Goal: Task Accomplishment & Management: Manage account settings

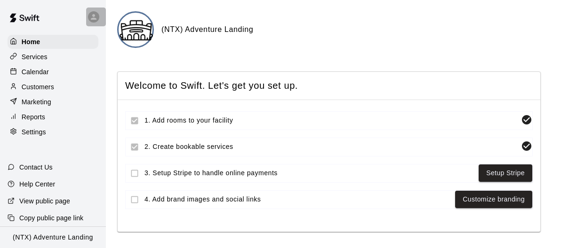
click at [92, 15] on icon at bounding box center [93, 17] width 8 height 8
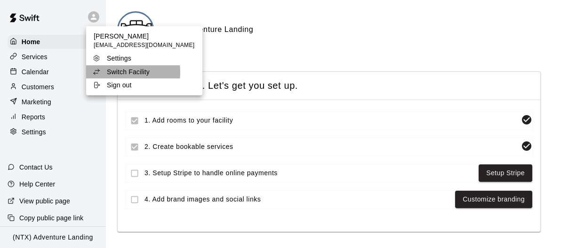
click at [119, 72] on p "Switch Facility" at bounding box center [128, 71] width 43 height 9
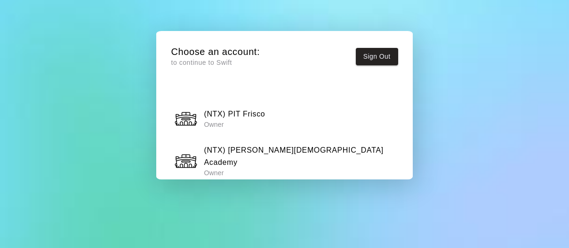
scroll to position [848, 0]
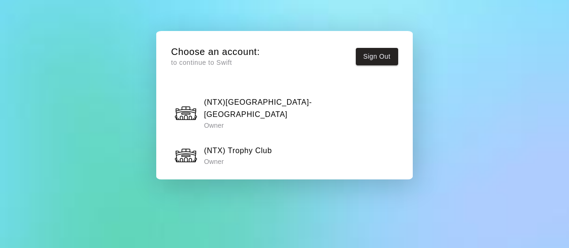
click at [240, 145] on h6 "(NTX) Trophy Club" at bounding box center [238, 151] width 68 height 12
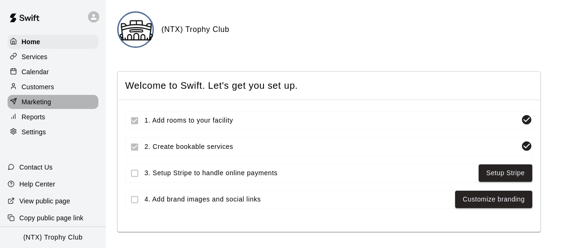
click at [52, 104] on div "Marketing" at bounding box center [53, 102] width 91 height 14
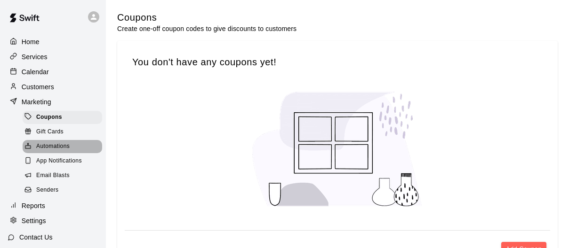
click at [63, 144] on span "Automations" at bounding box center [52, 146] width 33 height 9
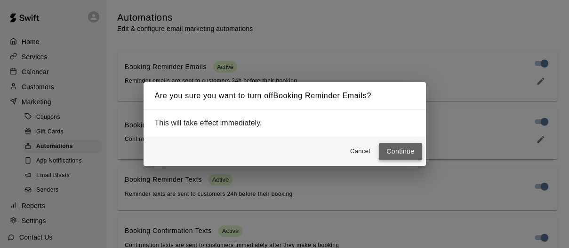
click at [406, 151] on button "Continue" at bounding box center [400, 151] width 43 height 17
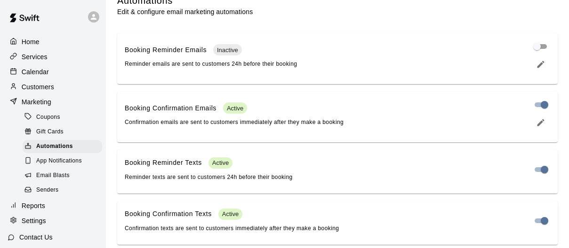
scroll to position [25, 0]
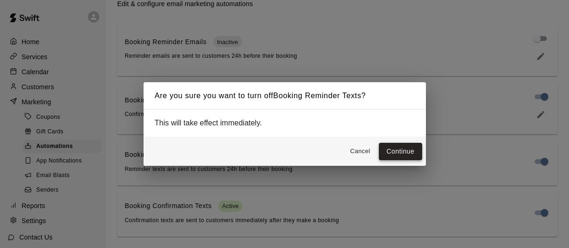
click at [401, 153] on button "Continue" at bounding box center [400, 151] width 43 height 17
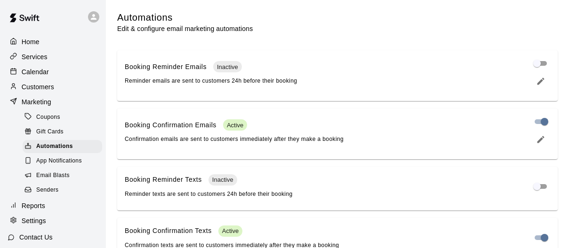
click at [92, 15] on icon at bounding box center [94, 17] width 6 height 6
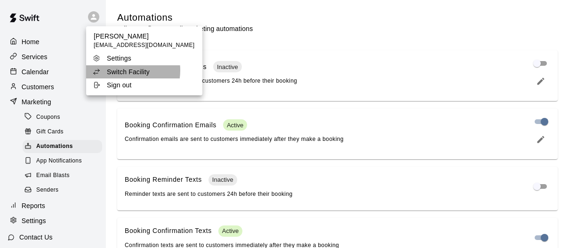
click at [122, 71] on p "Switch Facility" at bounding box center [128, 71] width 43 height 9
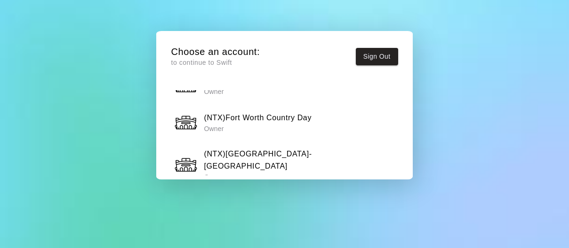
scroll to position [797, 0]
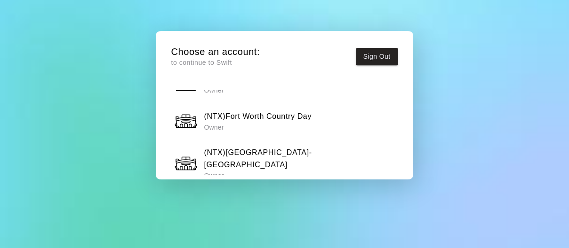
click at [300, 147] on div "(NTX)Fort Worth-Central Owner" at bounding box center [284, 163] width 221 height 33
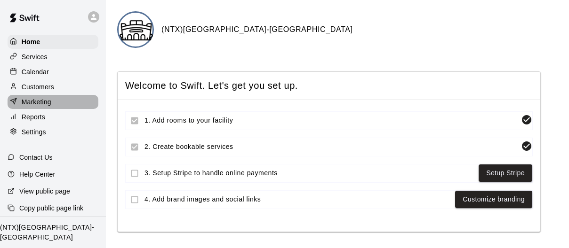
click at [51, 103] on p "Marketing" at bounding box center [37, 101] width 30 height 9
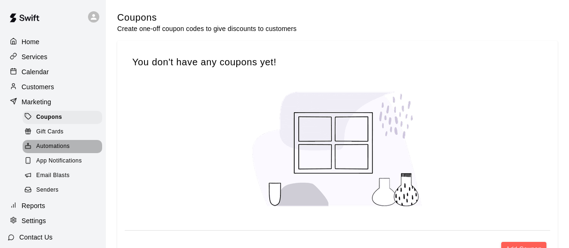
click at [54, 145] on span "Automations" at bounding box center [52, 146] width 33 height 9
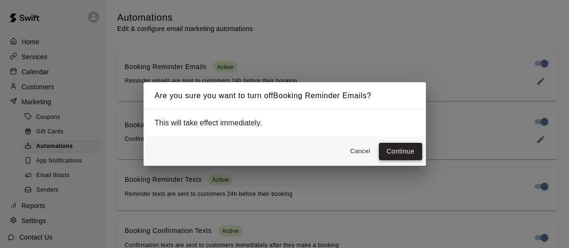
click at [403, 150] on button "Continue" at bounding box center [400, 151] width 43 height 17
click at [399, 148] on button "Continue" at bounding box center [400, 151] width 43 height 17
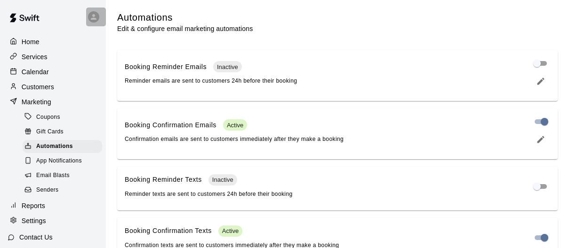
click at [93, 17] on icon at bounding box center [93, 17] width 8 height 8
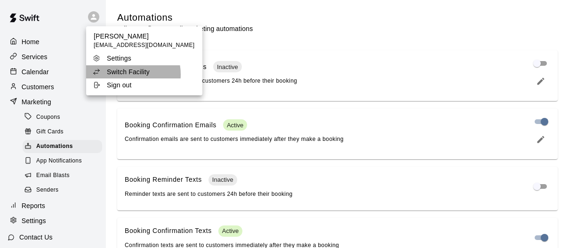
click at [122, 75] on p "Switch Facility" at bounding box center [128, 71] width 43 height 9
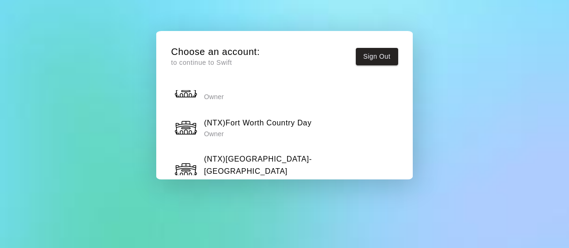
scroll to position [773, 0]
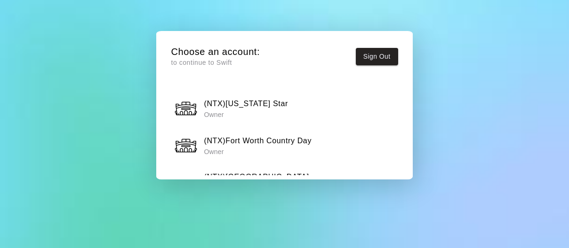
click at [279, 135] on h6 "(NTX)Fort Worth Country Day" at bounding box center [258, 141] width 108 height 12
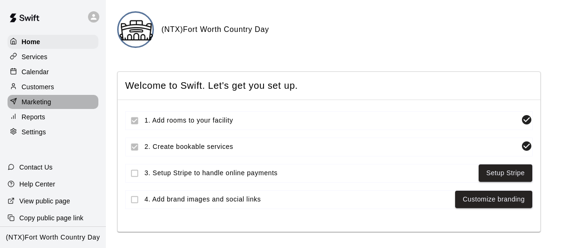
click at [49, 102] on p "Marketing" at bounding box center [37, 101] width 30 height 9
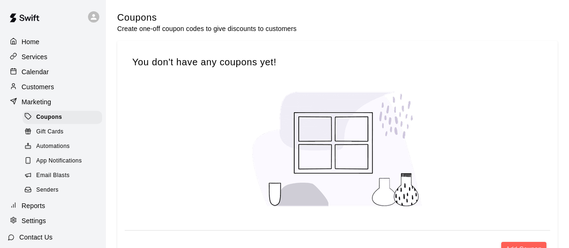
click at [57, 143] on span "Automations" at bounding box center [52, 146] width 33 height 9
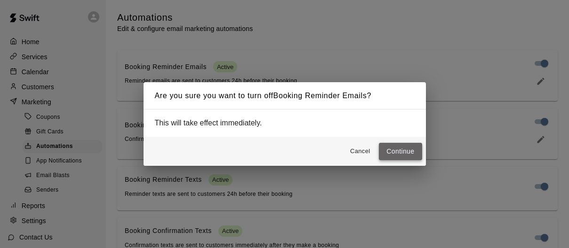
click at [395, 157] on button "Continue" at bounding box center [400, 151] width 43 height 17
click at [399, 157] on button "Continue" at bounding box center [400, 151] width 43 height 17
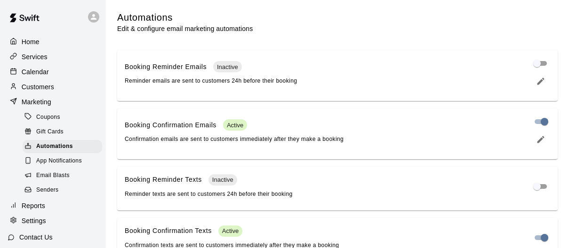
click at [94, 18] on icon at bounding box center [94, 17] width 6 height 6
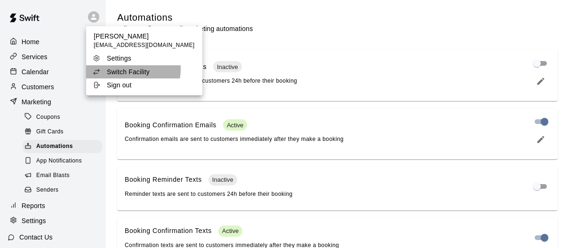
click at [124, 70] on p "Switch Facility" at bounding box center [128, 71] width 43 height 9
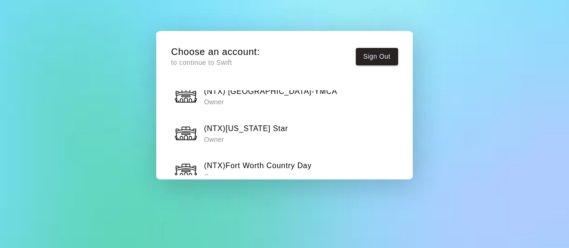
scroll to position [745, 0]
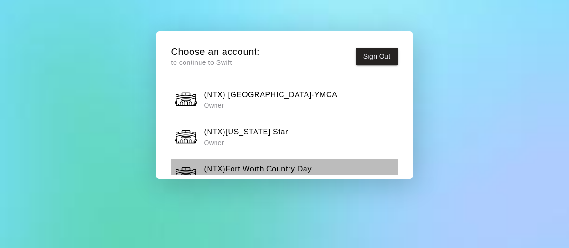
click at [261, 163] on h6 "(NTX)Fort Worth Country Day" at bounding box center [258, 169] width 108 height 12
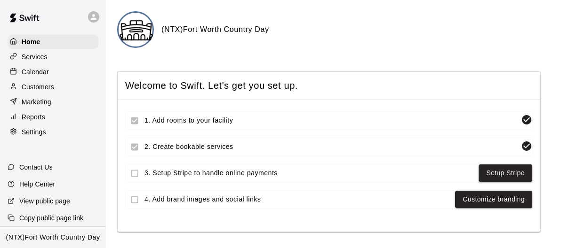
click at [37, 102] on p "Marketing" at bounding box center [37, 101] width 30 height 9
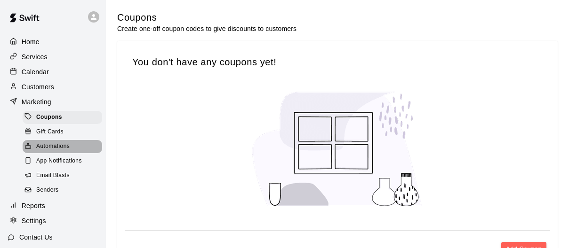
click at [59, 144] on span "Automations" at bounding box center [52, 146] width 33 height 9
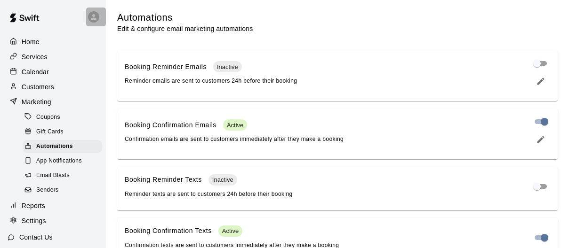
click at [92, 19] on icon at bounding box center [94, 17] width 6 height 6
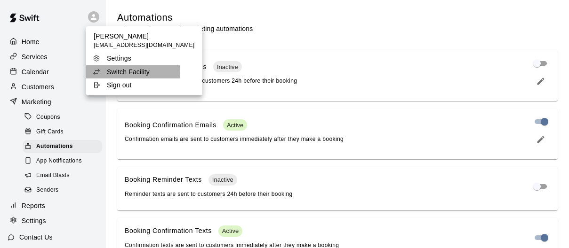
click at [128, 73] on p "Switch Facility" at bounding box center [128, 71] width 43 height 9
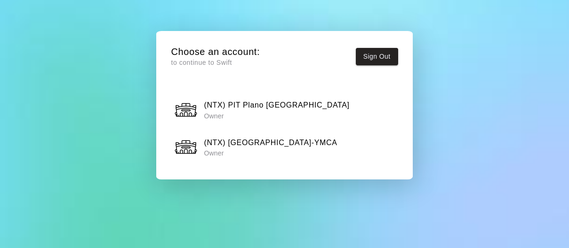
scroll to position [696, 0]
click at [238, 175] on h6 "(NTX)[US_STATE] Star" at bounding box center [246, 181] width 84 height 12
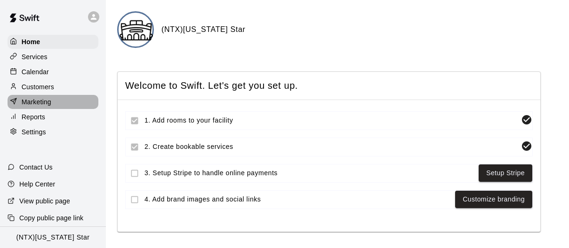
click at [41, 103] on p "Marketing" at bounding box center [37, 101] width 30 height 9
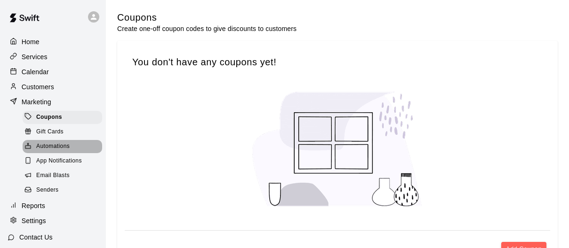
click at [57, 148] on span "Automations" at bounding box center [52, 146] width 33 height 9
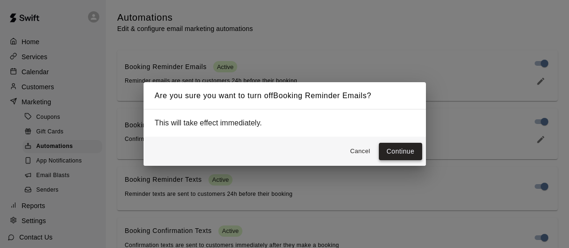
click at [399, 149] on button "Continue" at bounding box center [400, 151] width 43 height 17
click at [403, 148] on button "Continue" at bounding box center [400, 151] width 43 height 17
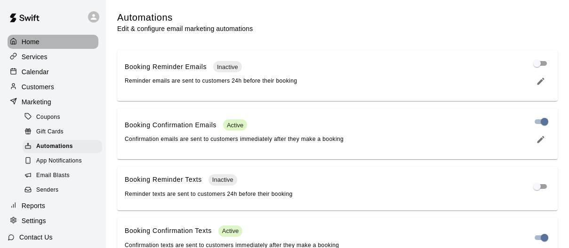
click at [32, 40] on p "Home" at bounding box center [31, 41] width 18 height 9
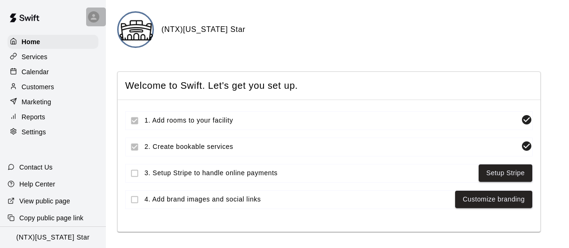
click at [91, 16] on icon at bounding box center [93, 17] width 8 height 8
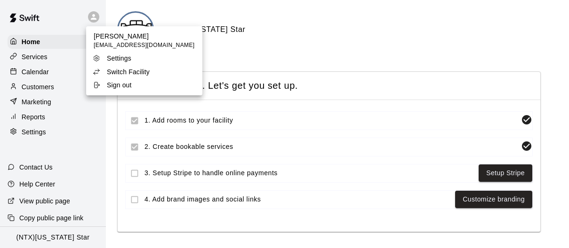
click at [121, 73] on p "Switch Facility" at bounding box center [128, 71] width 43 height 9
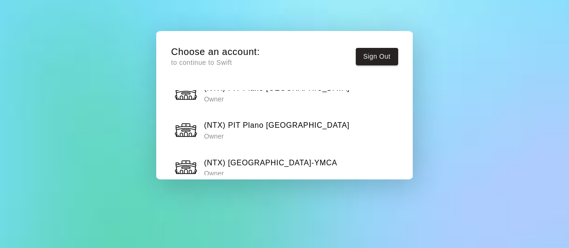
scroll to position [685, 0]
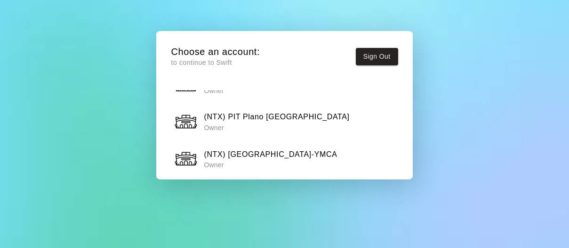
click at [286, 149] on h6 "(NTX) [GEOGRAPHIC_DATA]-YMCA" at bounding box center [270, 155] width 133 height 12
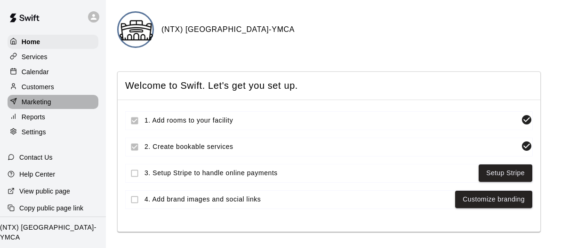
click at [60, 101] on div "Marketing" at bounding box center [53, 102] width 91 height 14
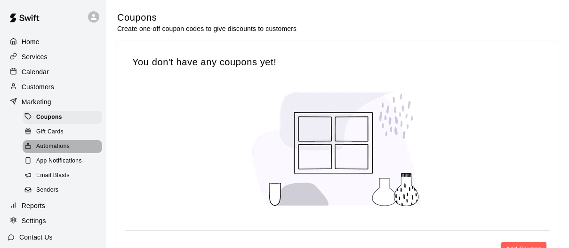
click at [57, 143] on span "Automations" at bounding box center [52, 146] width 33 height 9
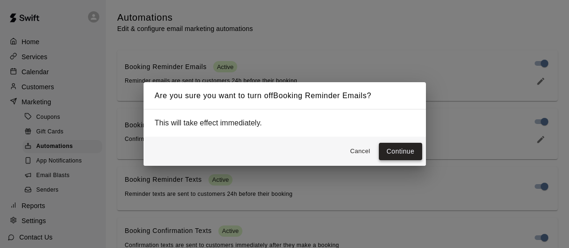
click at [412, 156] on button "Continue" at bounding box center [400, 151] width 43 height 17
click at [406, 148] on button "Continue" at bounding box center [400, 151] width 43 height 17
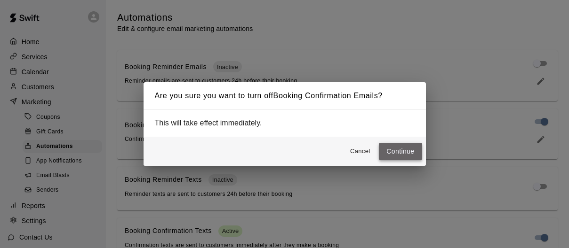
click at [411, 153] on button "Continue" at bounding box center [400, 151] width 43 height 17
click at [401, 149] on button "Continue" at bounding box center [400, 151] width 43 height 17
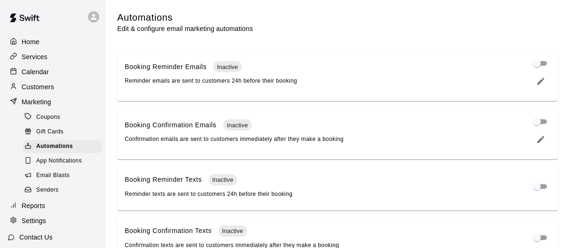
click at [96, 16] on icon at bounding box center [93, 17] width 8 height 8
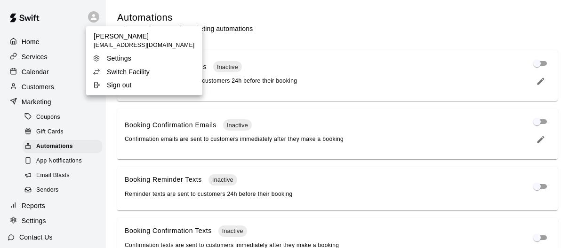
click at [126, 75] on p "Switch Facility" at bounding box center [128, 71] width 43 height 9
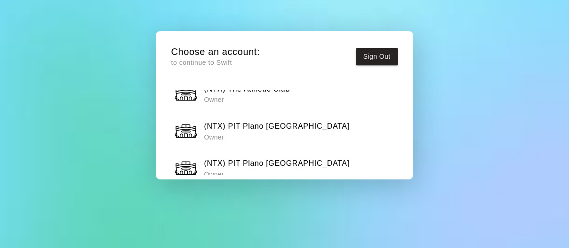
scroll to position [635, 0]
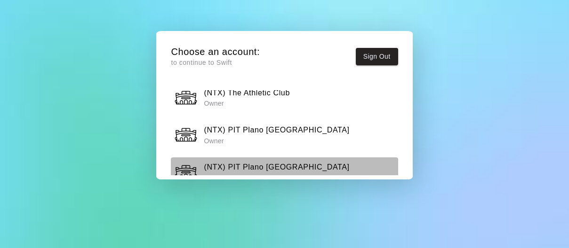
click at [287, 174] on p "Owner" at bounding box center [276, 178] width 145 height 9
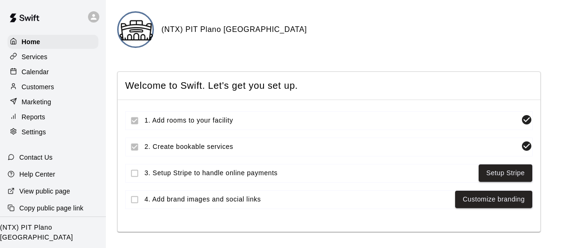
click at [38, 101] on p "Marketing" at bounding box center [37, 101] width 30 height 9
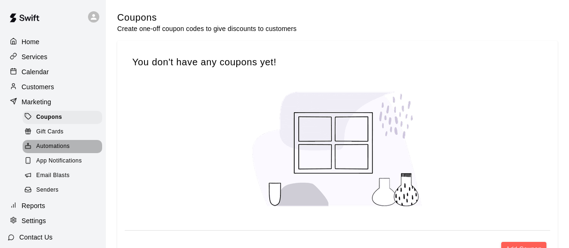
click at [51, 145] on span "Automations" at bounding box center [52, 146] width 33 height 9
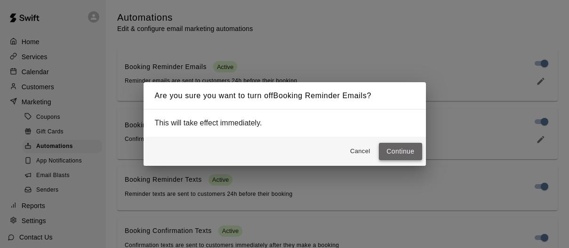
click at [413, 153] on button "Continue" at bounding box center [400, 151] width 43 height 17
click at [406, 146] on button "Continue" at bounding box center [400, 151] width 43 height 17
click at [398, 148] on button "Continue" at bounding box center [400, 151] width 43 height 17
click at [405, 151] on button "Continue" at bounding box center [400, 151] width 43 height 17
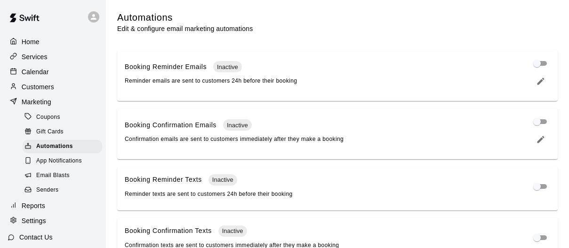
scroll to position [26, 0]
click at [94, 17] on icon at bounding box center [93, 17] width 8 height 8
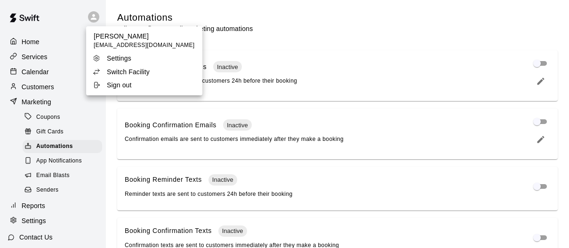
click at [120, 69] on p "Switch Facility" at bounding box center [128, 71] width 43 height 9
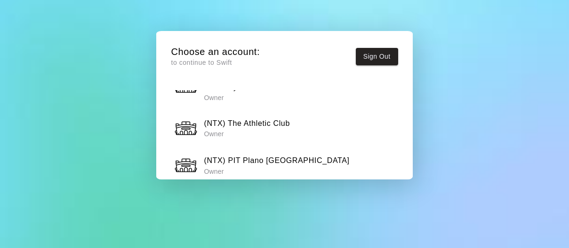
scroll to position [603, 0]
click at [253, 168] on p "Owner" at bounding box center [276, 172] width 145 height 9
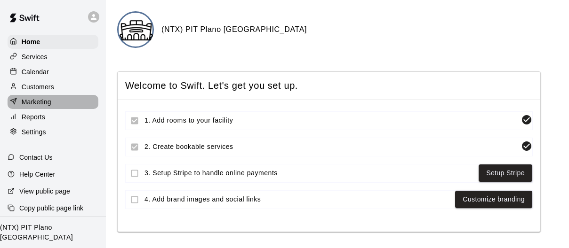
click at [37, 103] on p "Marketing" at bounding box center [37, 101] width 30 height 9
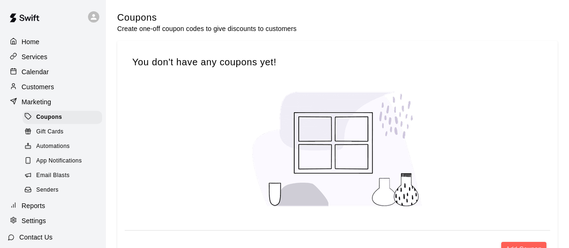
click at [54, 144] on span "Automations" at bounding box center [52, 146] width 33 height 9
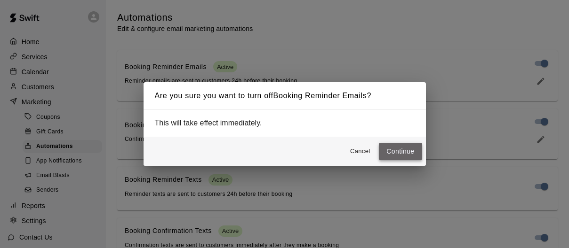
click at [390, 147] on button "Continue" at bounding box center [400, 151] width 43 height 17
click at [398, 158] on button "Continue" at bounding box center [400, 151] width 43 height 17
click at [406, 154] on button "Continue" at bounding box center [400, 151] width 43 height 17
click at [406, 149] on button "Continue" at bounding box center [400, 151] width 43 height 17
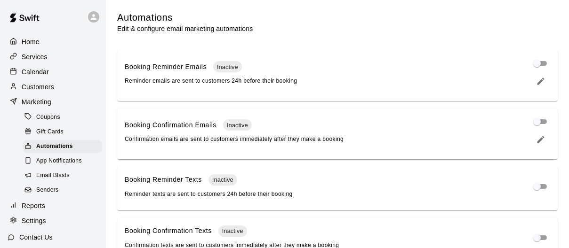
click at [92, 16] on icon at bounding box center [93, 17] width 8 height 8
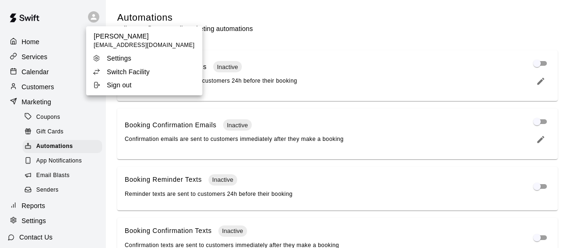
click at [129, 74] on p "Switch Facility" at bounding box center [128, 71] width 43 height 9
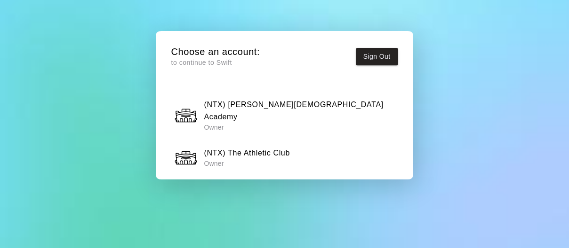
scroll to position [573, 0]
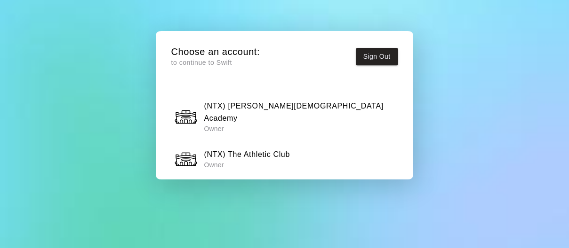
click at [251, 149] on h6 "(NTX) The Athletic Club" at bounding box center [247, 155] width 86 height 12
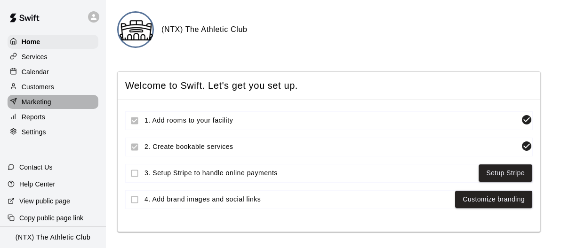
click at [42, 101] on p "Marketing" at bounding box center [37, 101] width 30 height 9
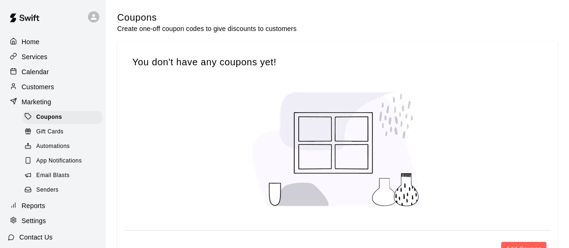
click at [56, 146] on span "Automations" at bounding box center [52, 146] width 33 height 9
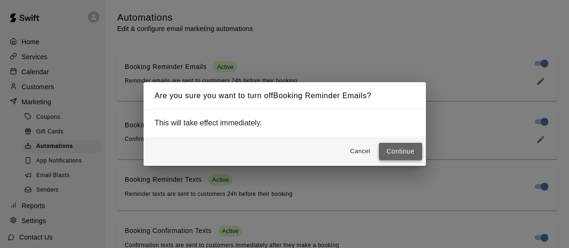
click at [400, 151] on button "Continue" at bounding box center [400, 151] width 43 height 17
click at [398, 153] on button "Continue" at bounding box center [400, 151] width 43 height 17
click at [398, 149] on button "Continue" at bounding box center [400, 151] width 43 height 17
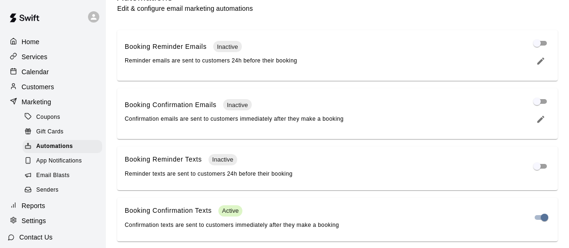
scroll to position [26, 0]
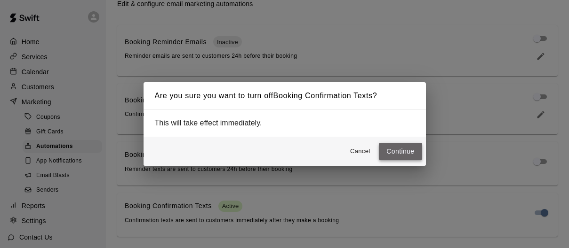
click at [395, 148] on button "Continue" at bounding box center [400, 151] width 43 height 17
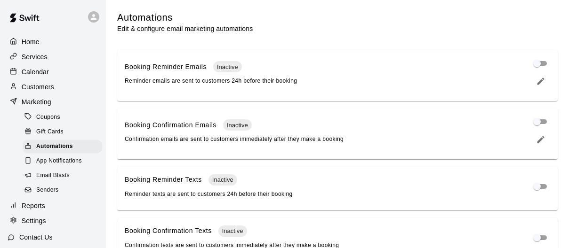
click at [32, 45] on p "Home" at bounding box center [31, 41] width 18 height 9
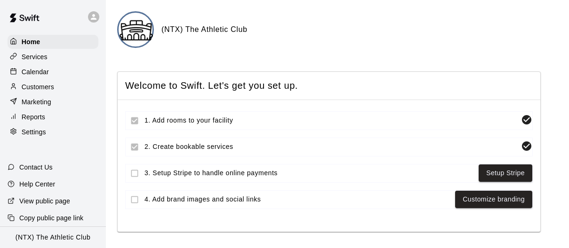
click at [93, 17] on icon at bounding box center [93, 17] width 8 height 8
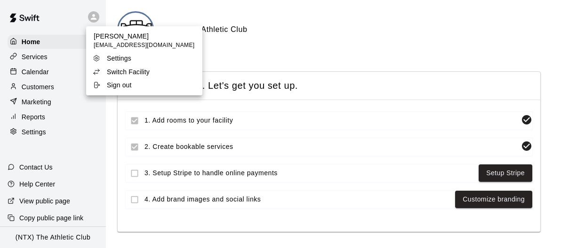
click at [122, 73] on p "Switch Facility" at bounding box center [128, 71] width 43 height 9
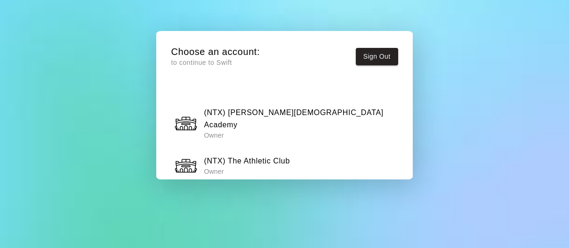
scroll to position [536, 0]
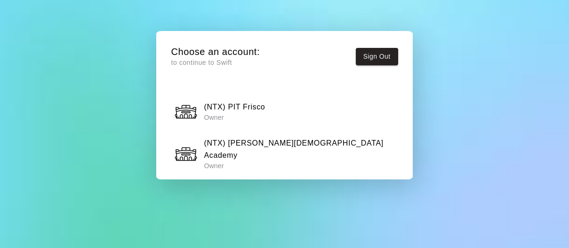
click at [280, 137] on h6 "(NTX) [PERSON_NAME][DEMOGRAPHIC_DATA] Academy" at bounding box center [299, 149] width 191 height 24
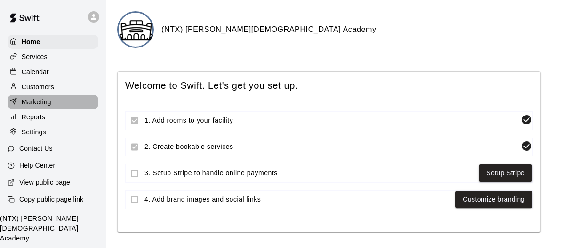
click at [34, 106] on p "Marketing" at bounding box center [37, 101] width 30 height 9
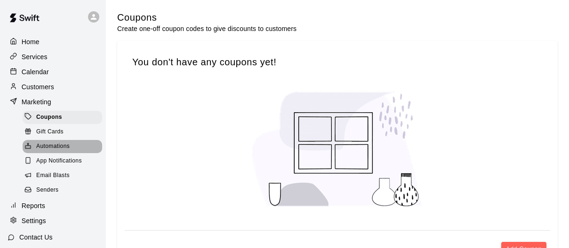
click at [47, 142] on span "Automations" at bounding box center [52, 146] width 33 height 9
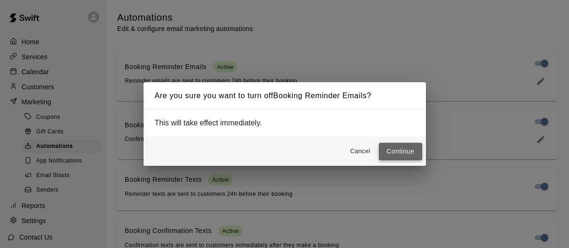
click at [402, 146] on button "Continue" at bounding box center [400, 151] width 43 height 17
click at [407, 151] on button "Continue" at bounding box center [400, 151] width 43 height 17
click at [403, 153] on button "Continue" at bounding box center [400, 151] width 43 height 17
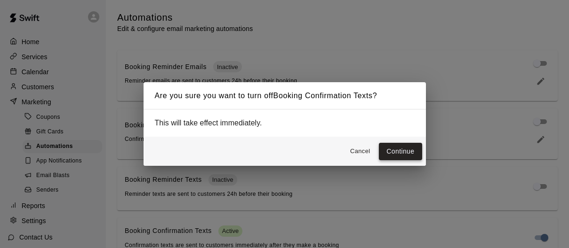
click at [408, 150] on button "Continue" at bounding box center [400, 151] width 43 height 17
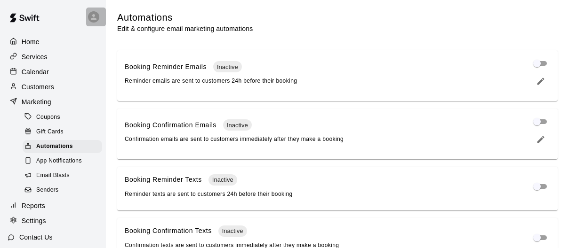
click at [94, 17] on icon at bounding box center [93, 17] width 8 height 8
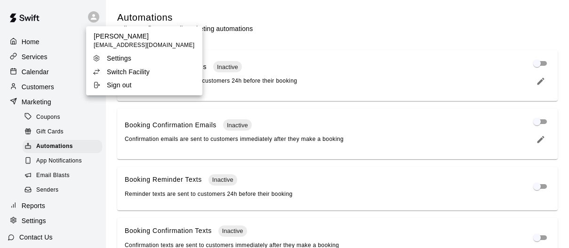
click at [66, 21] on div at bounding box center [284, 124] width 569 height 248
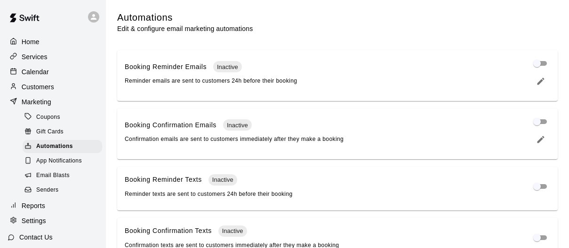
click at [27, 40] on p "Home" at bounding box center [31, 41] width 18 height 9
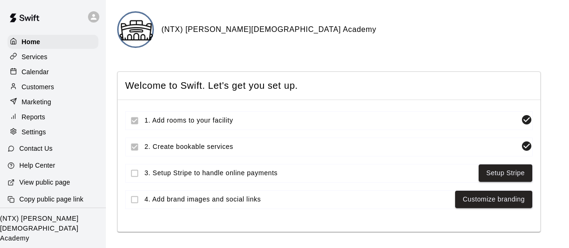
click at [95, 16] on icon at bounding box center [93, 17] width 8 height 8
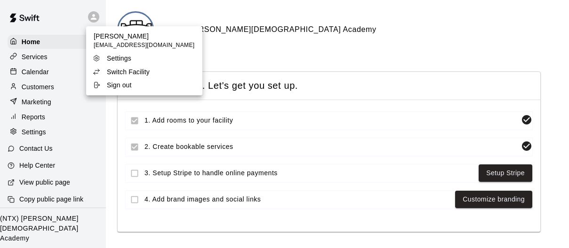
click at [120, 70] on p "Switch Facility" at bounding box center [128, 71] width 43 height 9
